Goal: Information Seeking & Learning: Learn about a topic

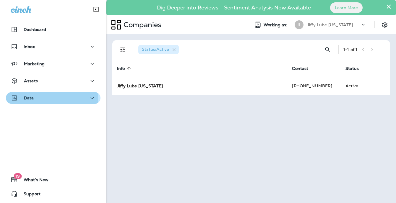
click at [24, 99] on p "Data" at bounding box center [29, 98] width 10 height 5
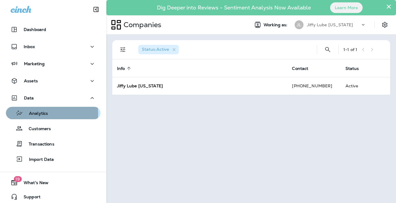
click at [33, 114] on p "Analytics" at bounding box center [35, 114] width 25 height 6
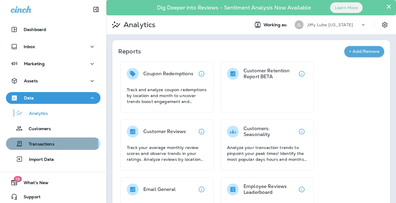
click at [37, 145] on p "Transactions" at bounding box center [39, 145] width 32 height 6
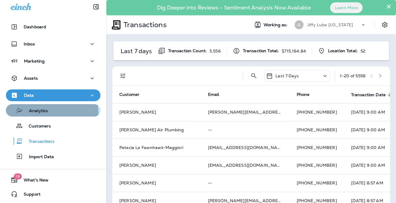
click at [35, 113] on p "Analytics" at bounding box center [35, 111] width 25 height 6
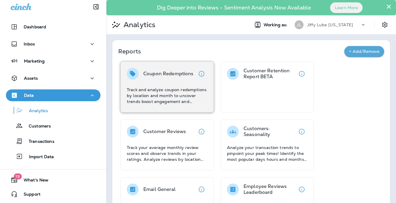
click at [188, 71] on p "Coupon Redemptions" at bounding box center [168, 74] width 50 height 6
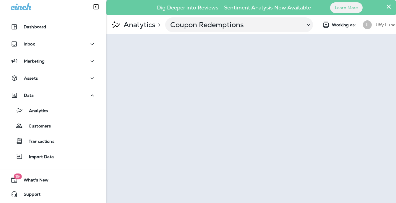
click at [391, 5] on button "×" at bounding box center [389, 6] width 6 height 9
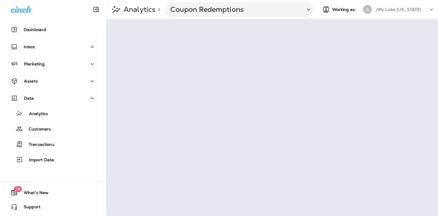
click at [396, 9] on icon at bounding box center [432, 10] width 6 height 6
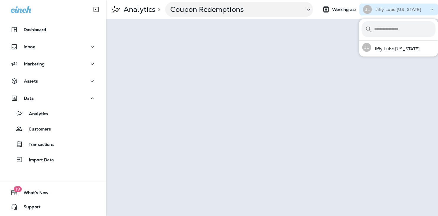
click at [396, 9] on icon at bounding box center [432, 10] width 6 height 6
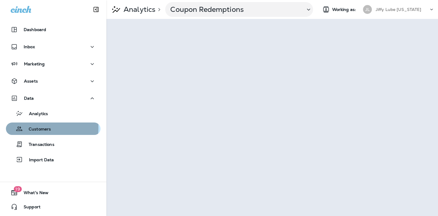
click at [44, 128] on p "Customers" at bounding box center [37, 130] width 28 height 6
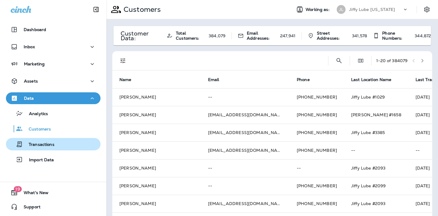
click at [37, 145] on p "Transactions" at bounding box center [39, 145] width 32 height 6
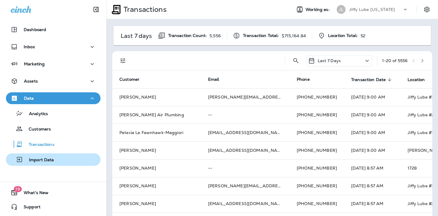
click at [35, 159] on p "Import Data" at bounding box center [38, 160] width 31 height 6
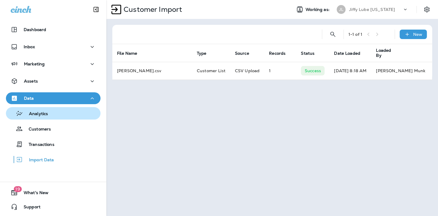
click at [35, 112] on p "Analytics" at bounding box center [35, 114] width 25 height 6
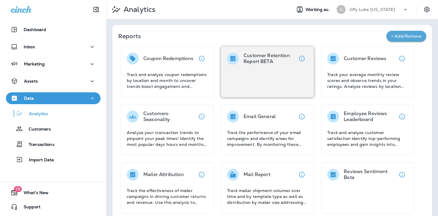
click at [257, 60] on p "Customer Retention Report BETA" at bounding box center [270, 59] width 52 height 12
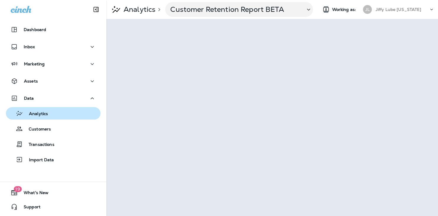
click at [31, 113] on p "Analytics" at bounding box center [35, 114] width 25 height 6
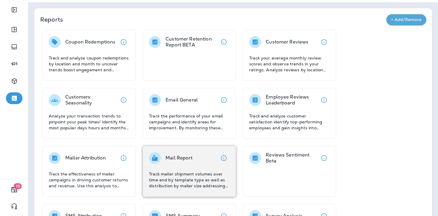
scroll to position [125, 0]
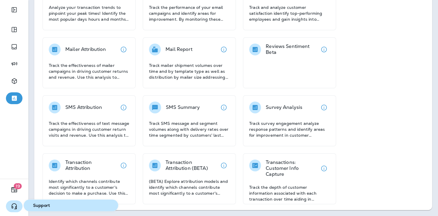
click at [14, 203] on icon "button" at bounding box center [14, 206] width 7 height 7
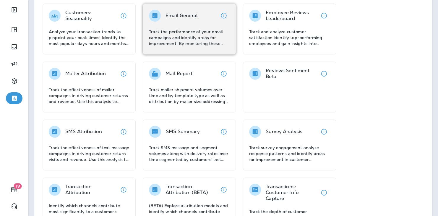
scroll to position [0, 0]
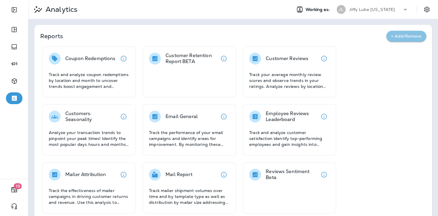
click at [388, 36] on button "+ Add/Remove" at bounding box center [406, 36] width 40 height 11
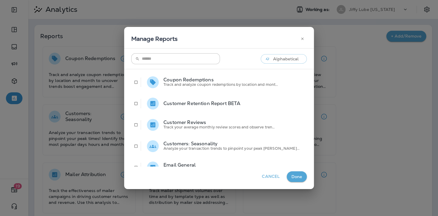
click at [300, 38] on icon "button" at bounding box center [302, 39] width 4 height 4
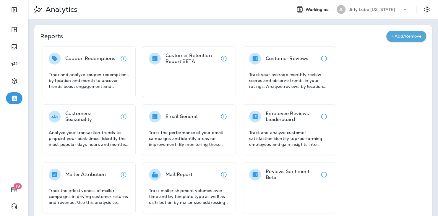
click at [396, 7] on icon at bounding box center [405, 10] width 6 height 6
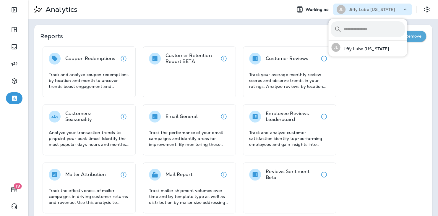
click at [396, 7] on icon at bounding box center [405, 10] width 6 height 6
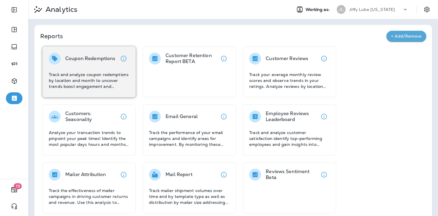
click at [88, 76] on p "Track and analyze coupon redemptions by location and month to uncover trends bo…" at bounding box center [89, 81] width 81 height 18
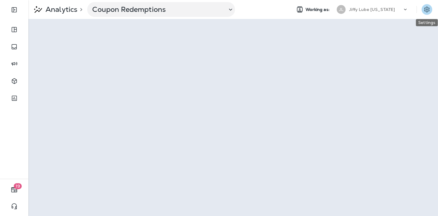
click at [396, 11] on icon "Settings" at bounding box center [426, 9] width 7 height 7
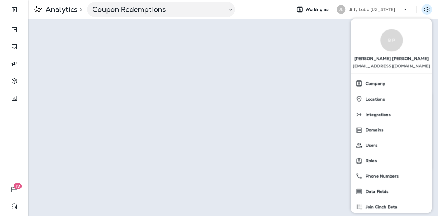
click at [396, 9] on icon at bounding box center [405, 10] width 6 height 6
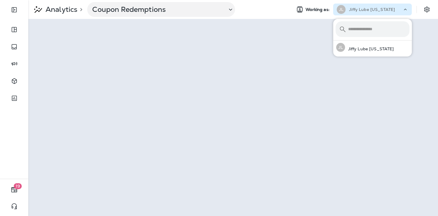
click at [396, 9] on icon at bounding box center [405, 10] width 6 height 6
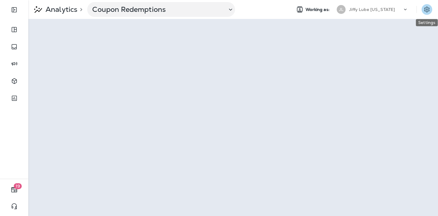
click at [396, 8] on icon "Settings" at bounding box center [426, 9] width 7 height 7
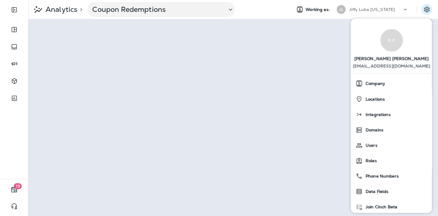
click at [396, 8] on icon at bounding box center [405, 10] width 6 height 6
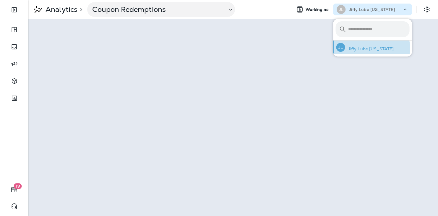
click at [369, 48] on p "Jiffy Lube [US_STATE]" at bounding box center [369, 48] width 49 height 5
